Goal: Task Accomplishment & Management: Complete application form

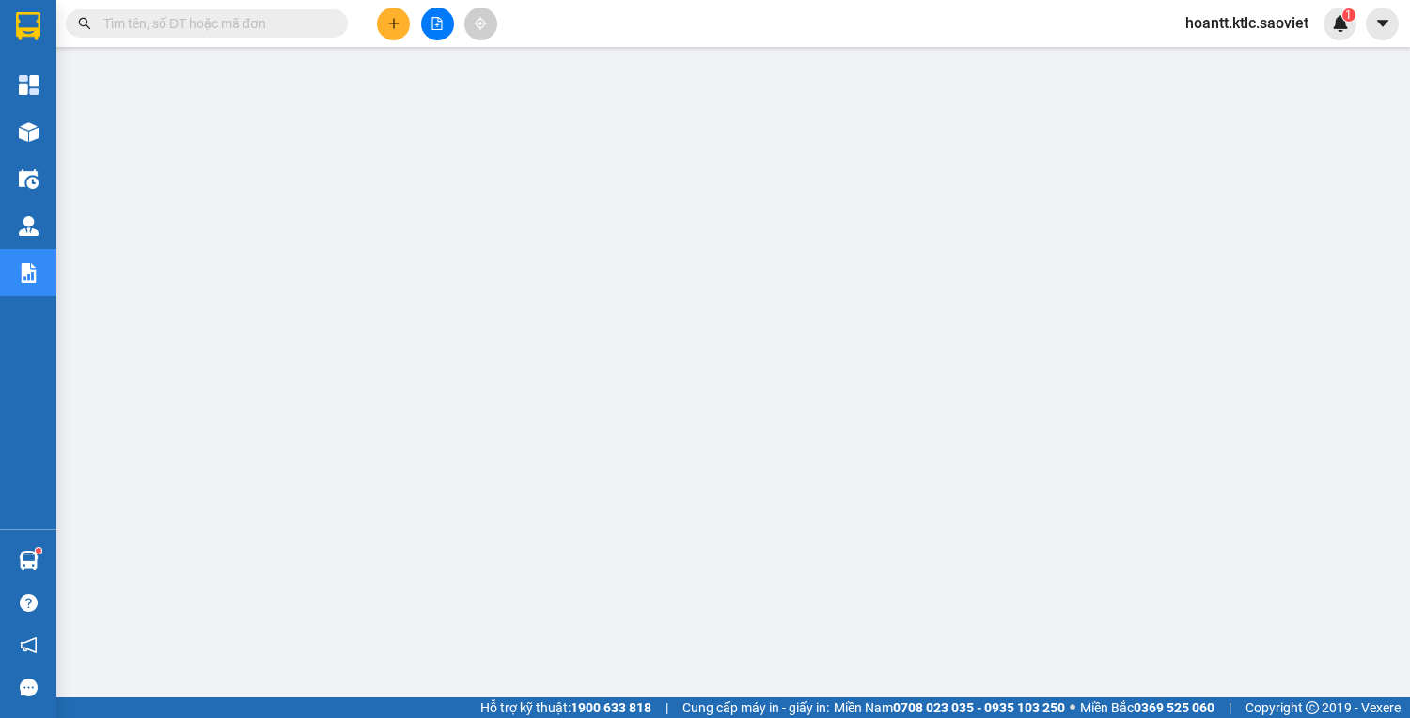
drag, startPoint x: 199, startPoint y: 23, endPoint x: 190, endPoint y: 6, distance: 19.4
click at [199, 23] on input "text" at bounding box center [214, 23] width 222 height 21
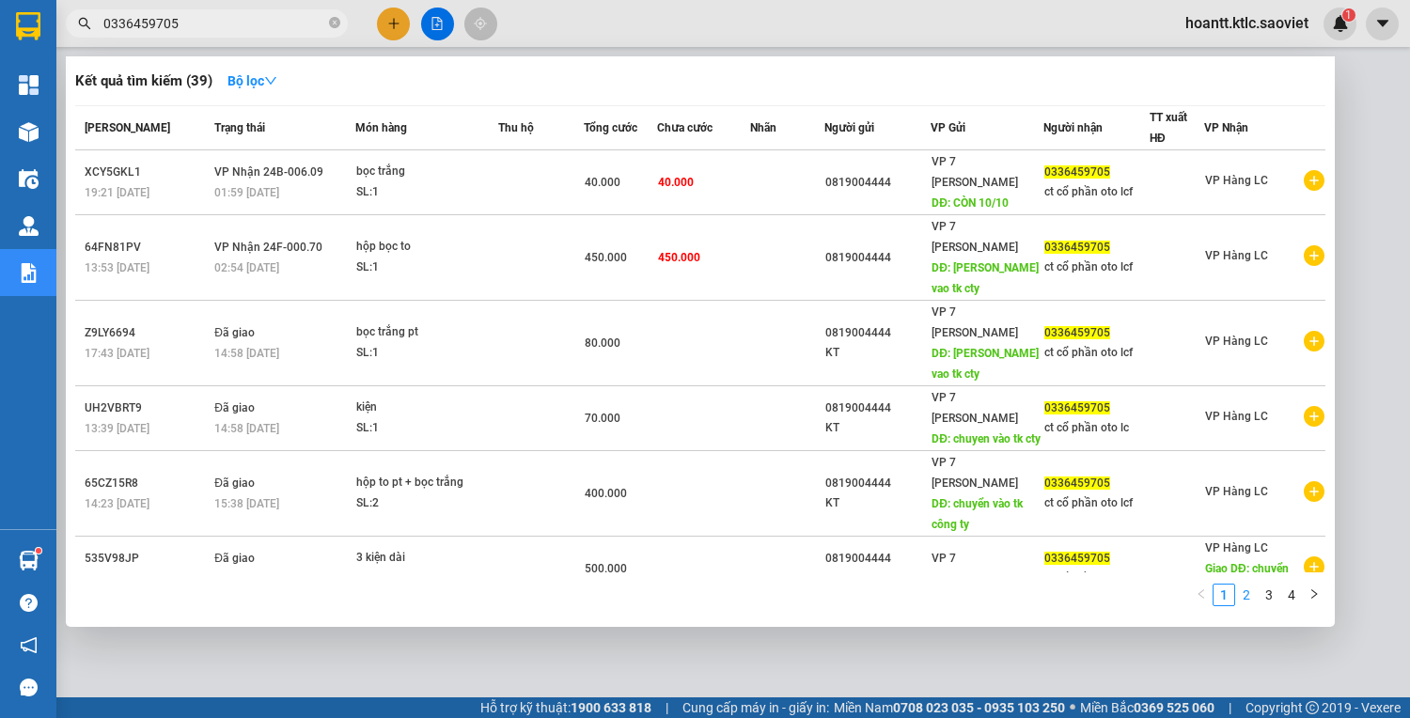
type input "0336459705"
click at [1246, 594] on link "2" at bounding box center [1246, 595] width 21 height 21
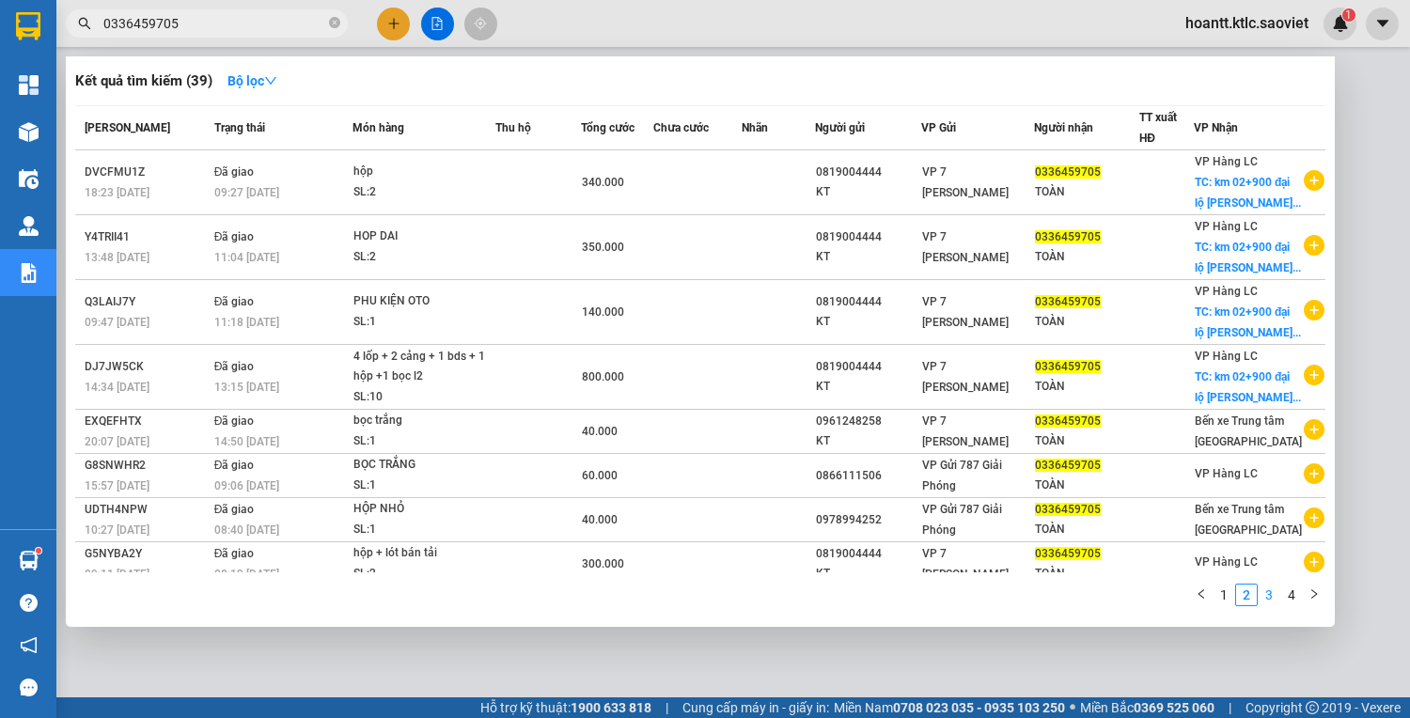
click at [1266, 594] on link "3" at bounding box center [1269, 595] width 21 height 21
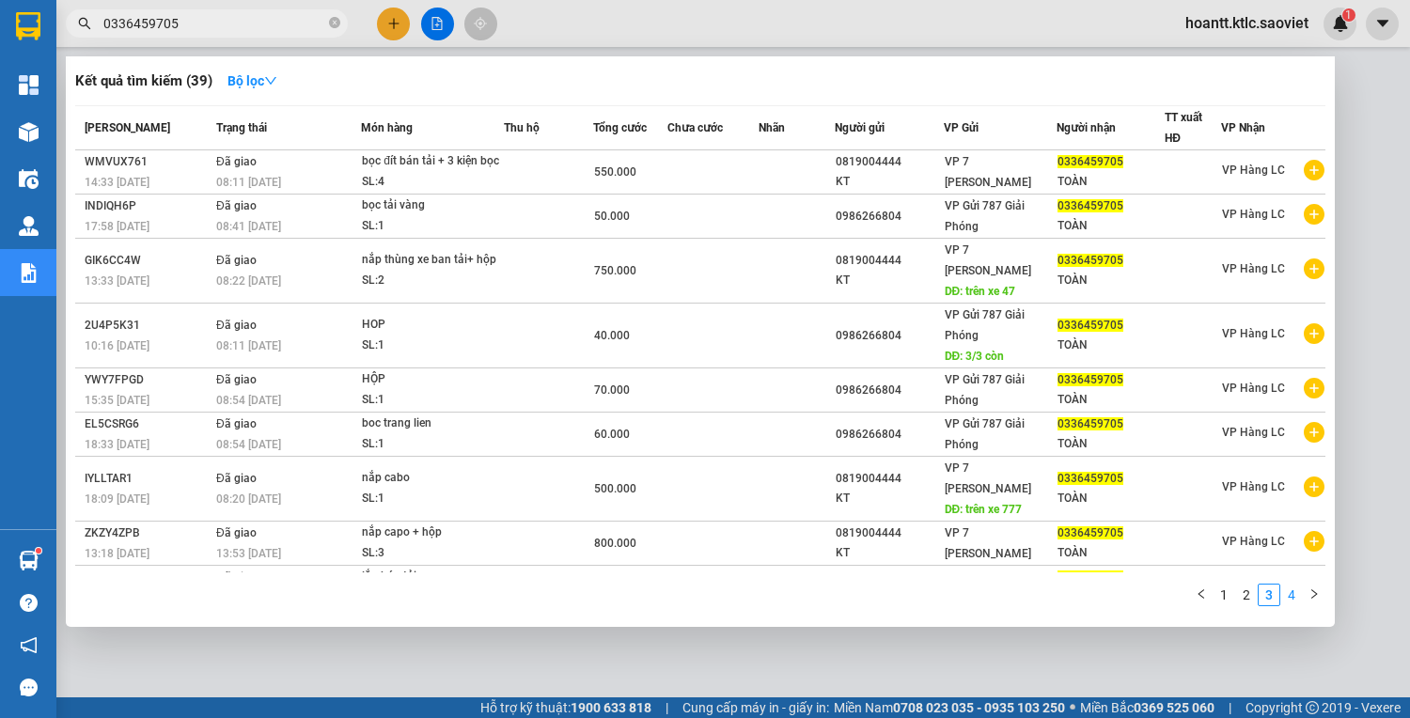
click at [1294, 593] on link "4" at bounding box center [1292, 595] width 21 height 21
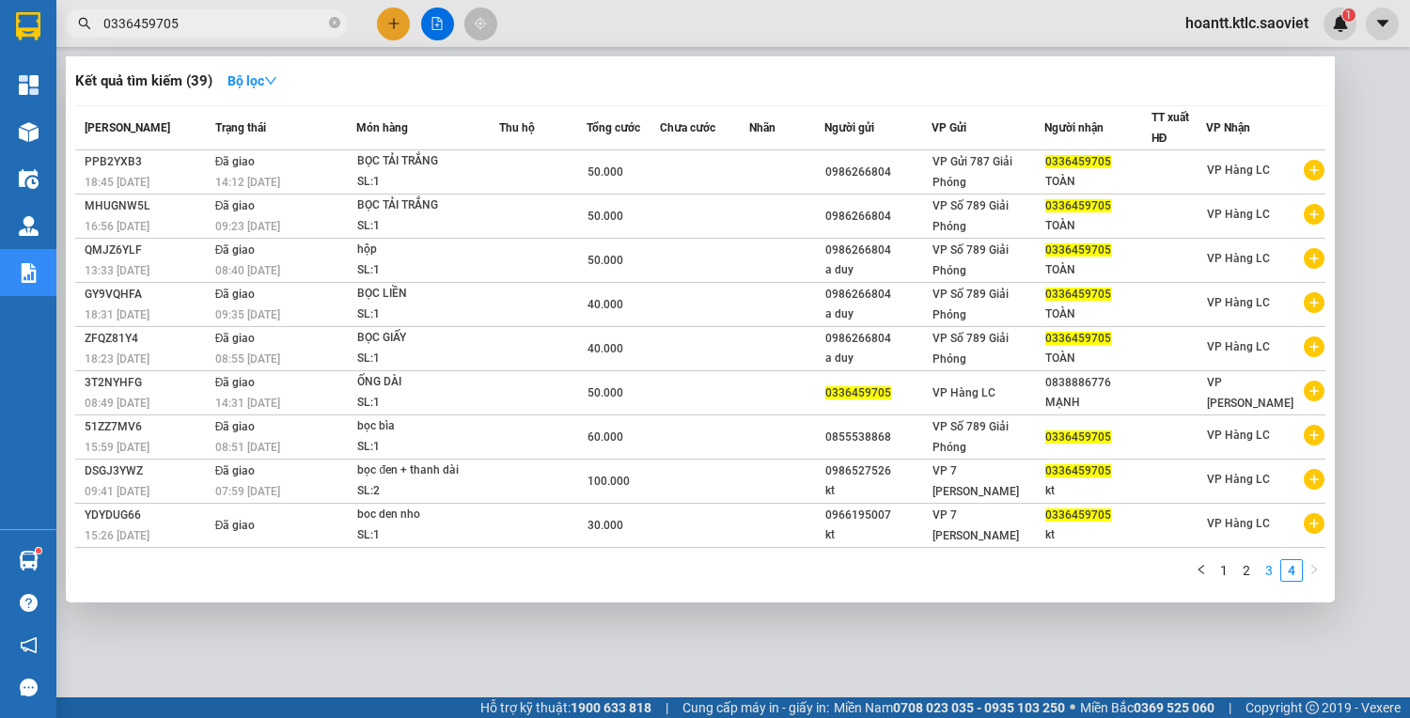
click at [1265, 567] on link "3" at bounding box center [1269, 570] width 21 height 21
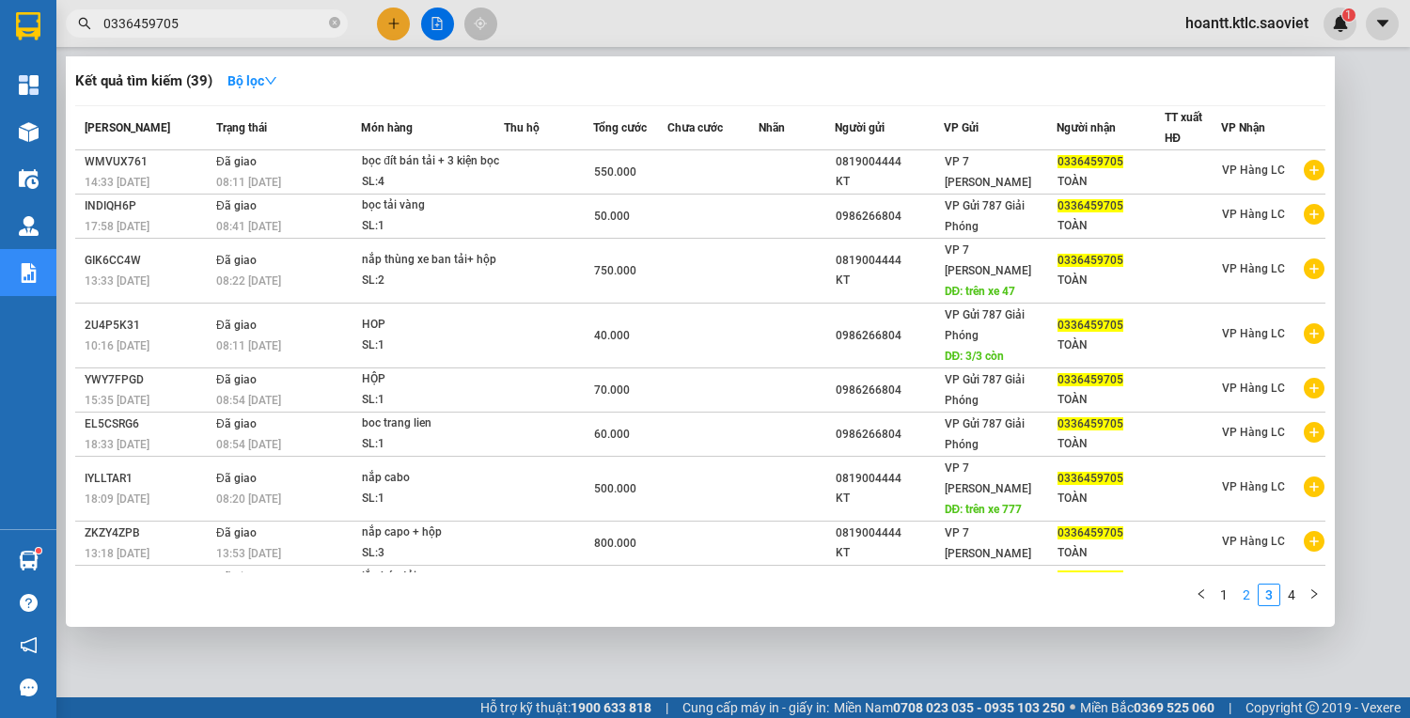
click at [1249, 598] on link "2" at bounding box center [1246, 595] width 21 height 21
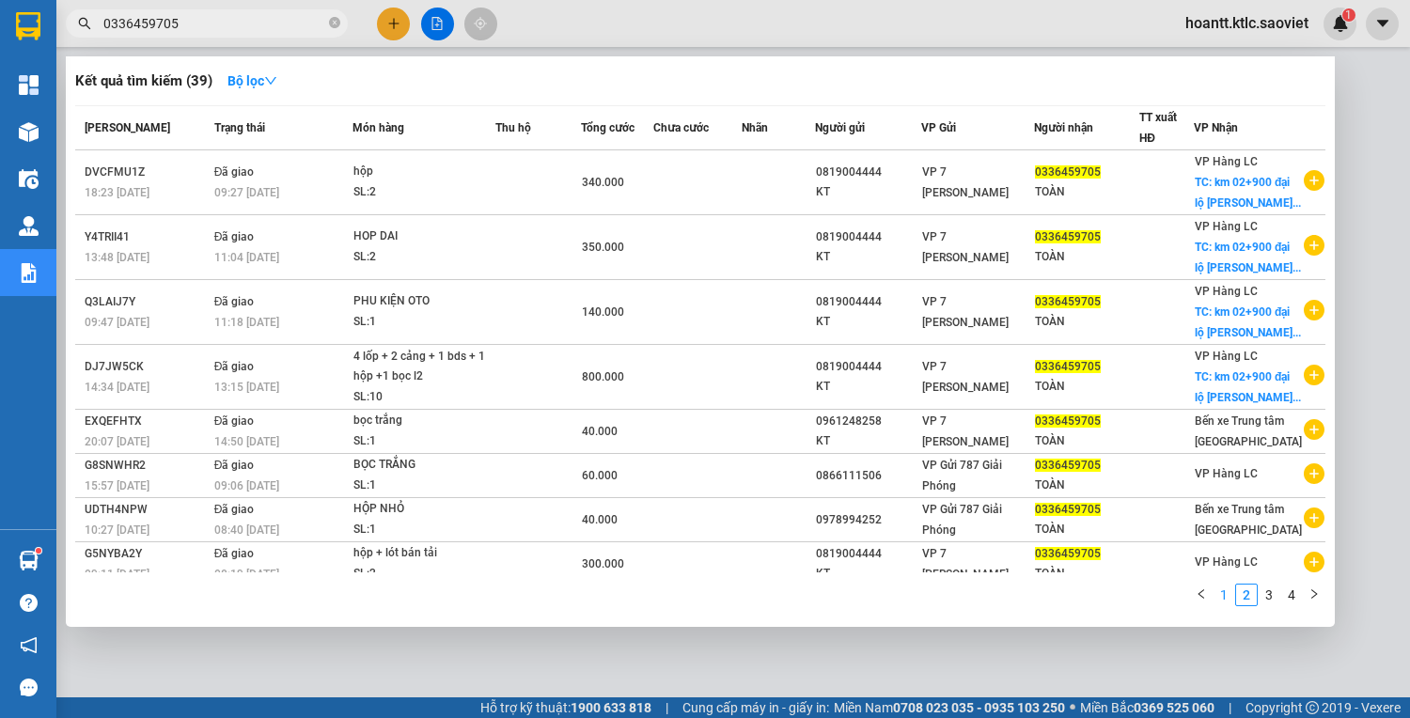
click at [1220, 594] on link "1" at bounding box center [1224, 595] width 21 height 21
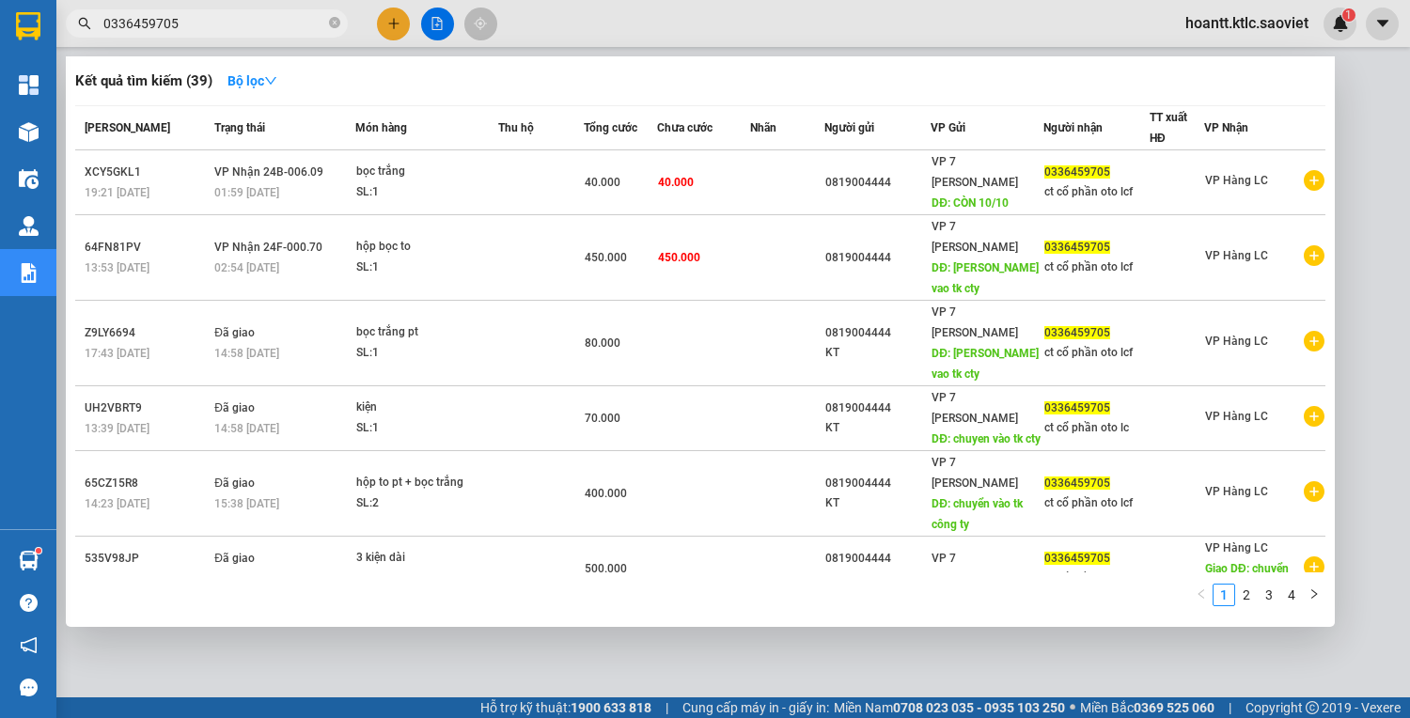
click at [279, 24] on input "0336459705" at bounding box center [214, 23] width 222 height 21
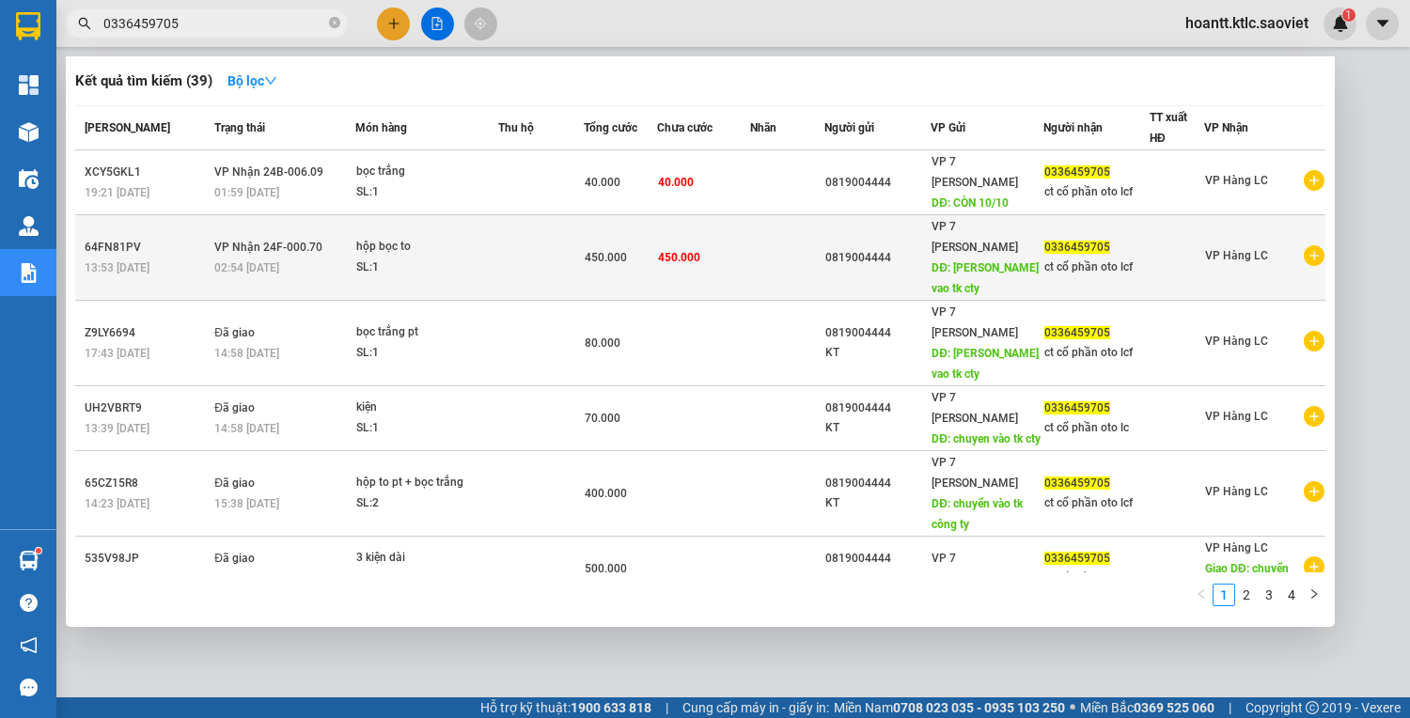
click at [357, 244] on div "hộp bọc to" at bounding box center [426, 247] width 141 height 21
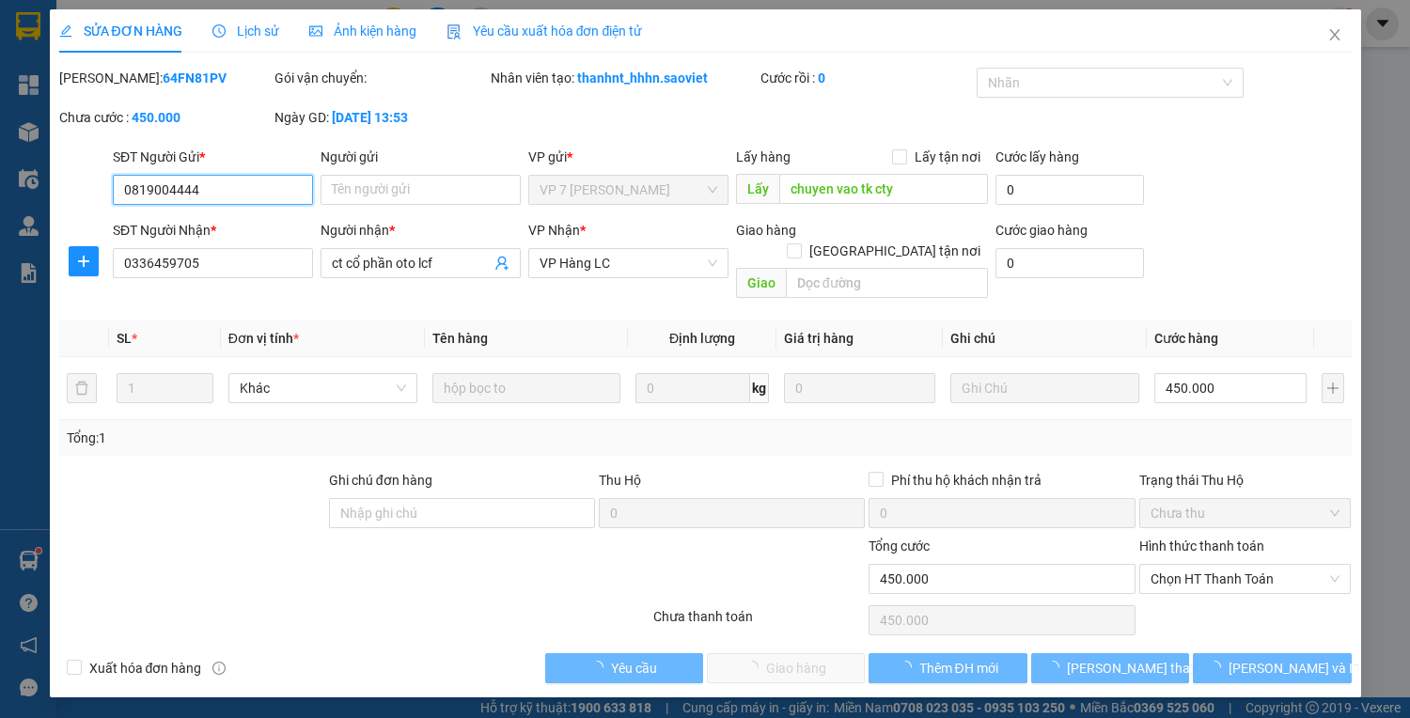
type input "0819004444"
type input "chuyen vao tk cty"
type input "0336459705"
type input "ct cổ phần oto lcf"
type input "0"
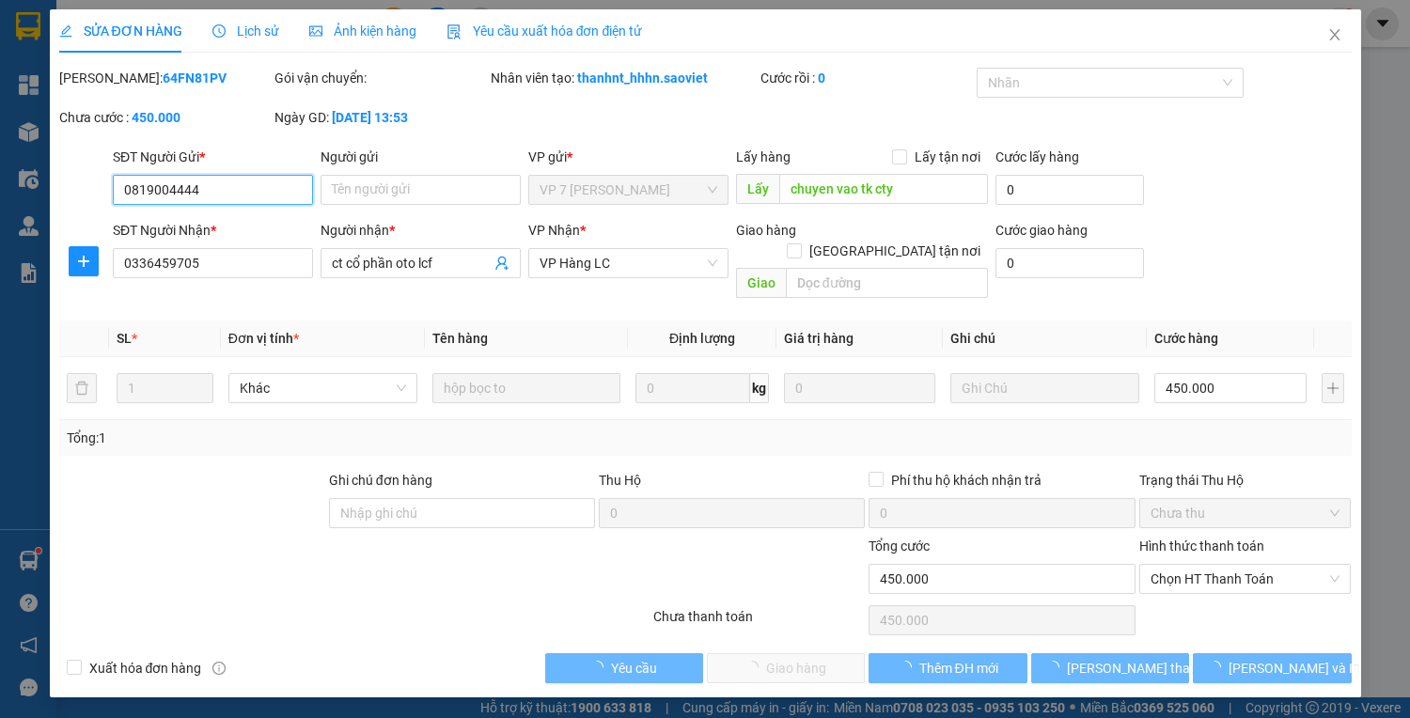
type input "450.000"
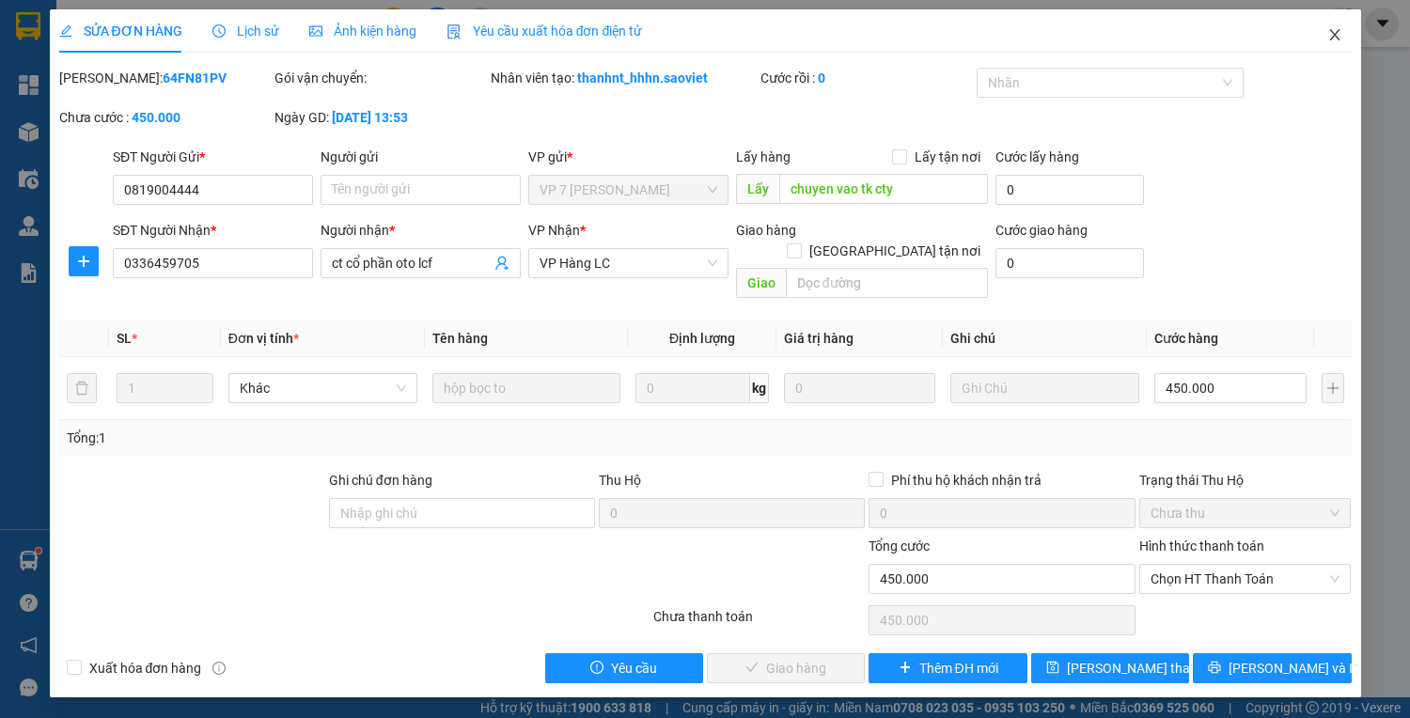
click at [1337, 35] on icon "close" at bounding box center [1335, 34] width 15 height 15
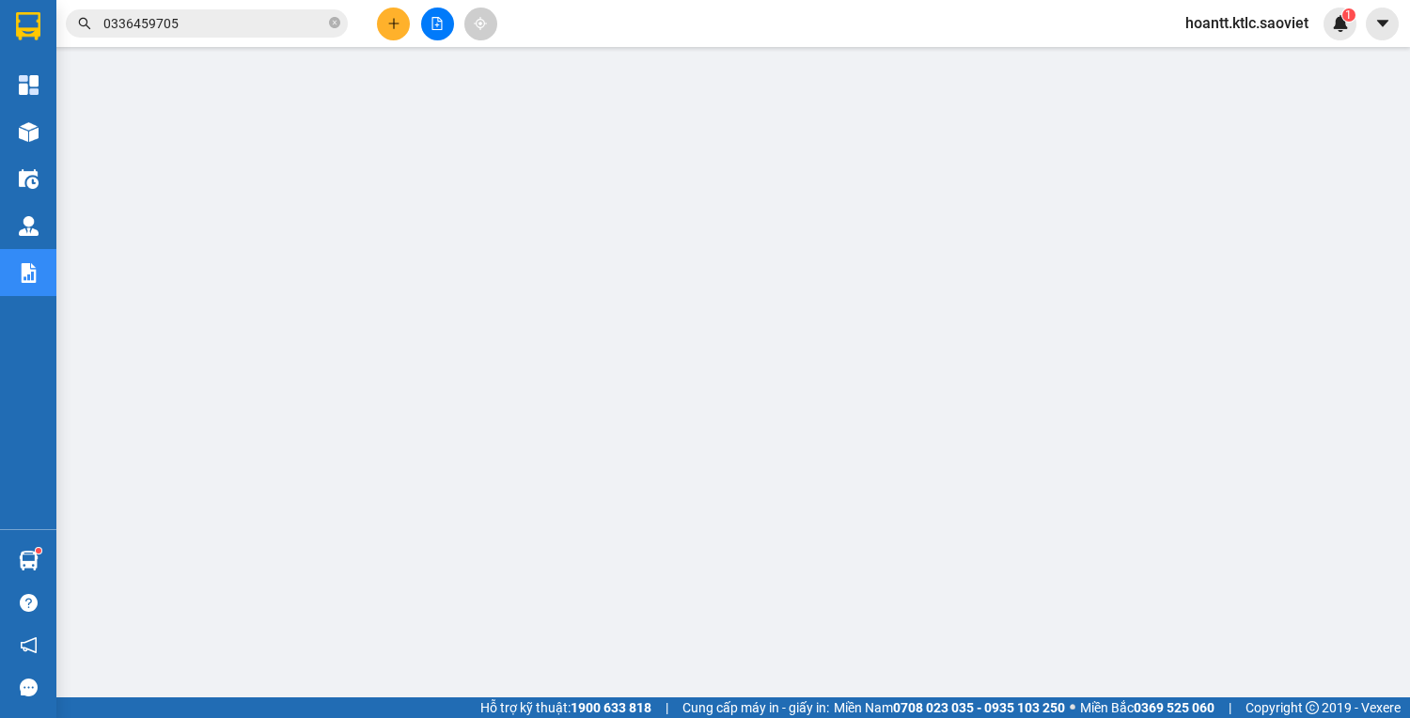
click at [244, 15] on input "0336459705" at bounding box center [214, 23] width 222 height 21
